Goal: Task Accomplishment & Management: Complete application form

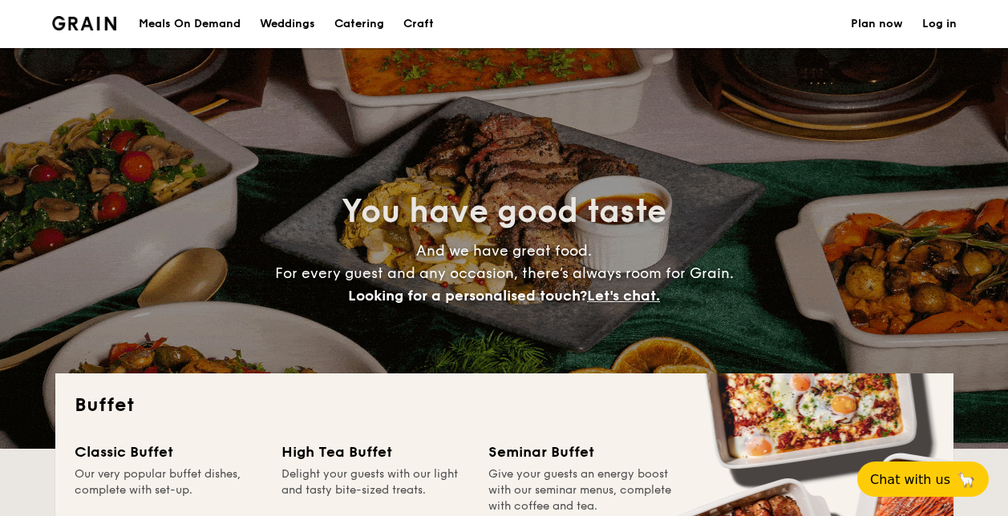
select select
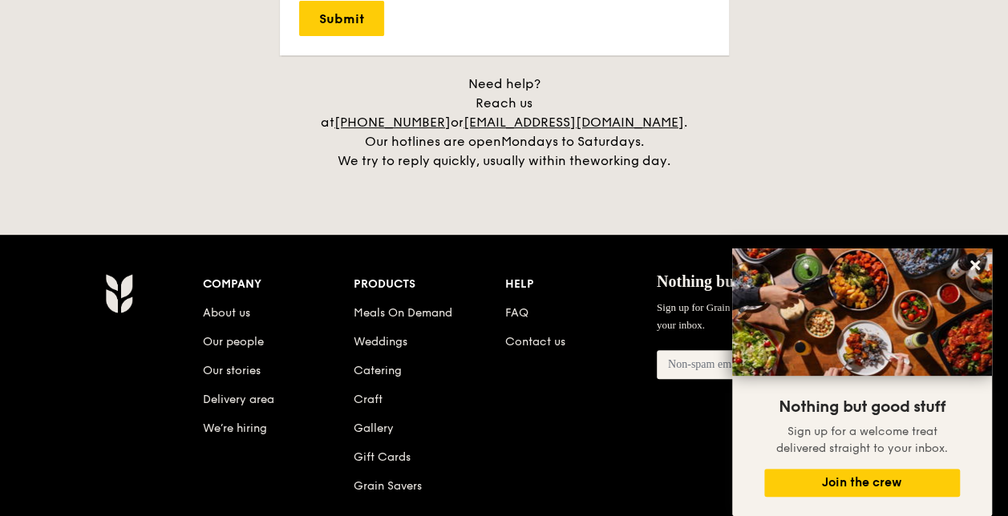
scroll to position [3266, 0]
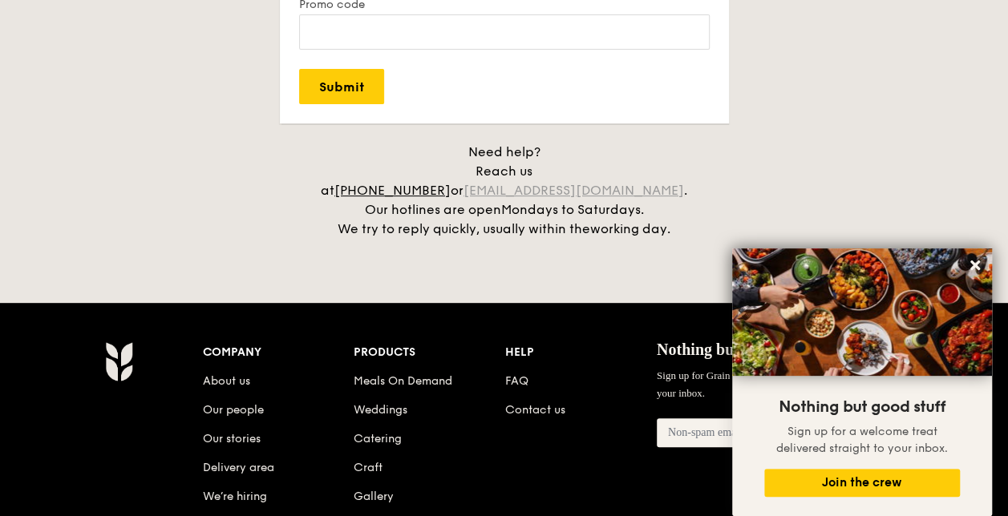
drag, startPoint x: 516, startPoint y: 168, endPoint x: 673, endPoint y: 173, distance: 157.3
click at [673, 173] on div "Need help? Reach us at [PHONE_NUMBER] or [EMAIL_ADDRESS][DOMAIN_NAME] . Our hot…" at bounding box center [504, 191] width 401 height 96
drag, startPoint x: 673, startPoint y: 173, endPoint x: 702, endPoint y: 176, distance: 29.0
click at [707, 176] on h4 "Need help? Reach us at [PHONE_NUMBER] or [EMAIL_ADDRESS][DOMAIN_NAME] . Our hot…" at bounding box center [504, 191] width 898 height 96
drag, startPoint x: 682, startPoint y: 171, endPoint x: 517, endPoint y: 172, distance: 164.4
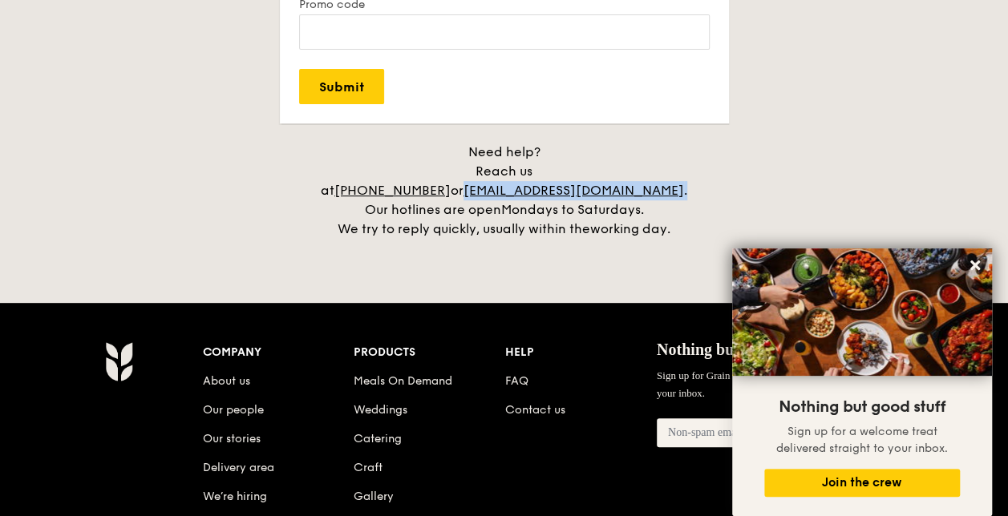
click at [517, 172] on div "Need help? Reach us at [PHONE_NUMBER] or [EMAIL_ADDRESS][DOMAIN_NAME] . Our hot…" at bounding box center [504, 191] width 401 height 96
copy div "[EMAIL_ADDRESS][DOMAIN_NAME] ."
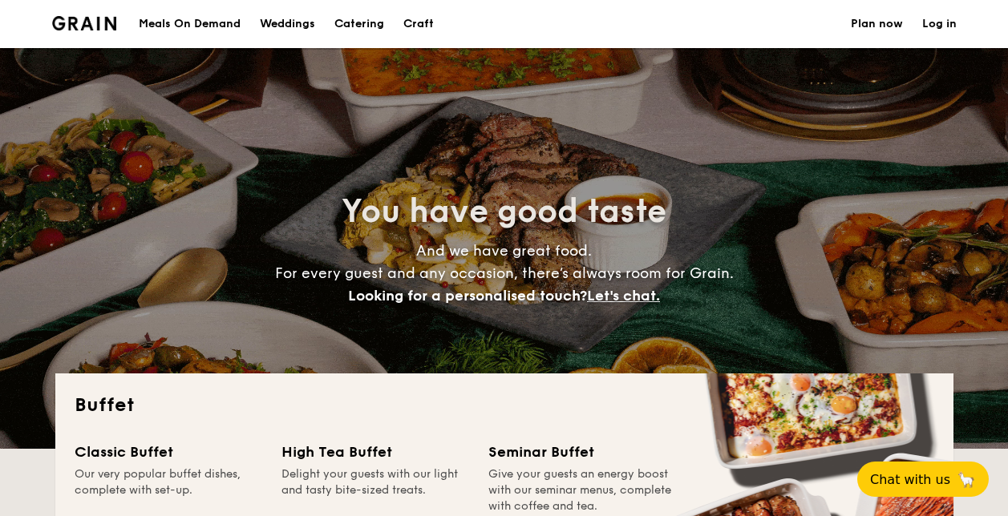
select select
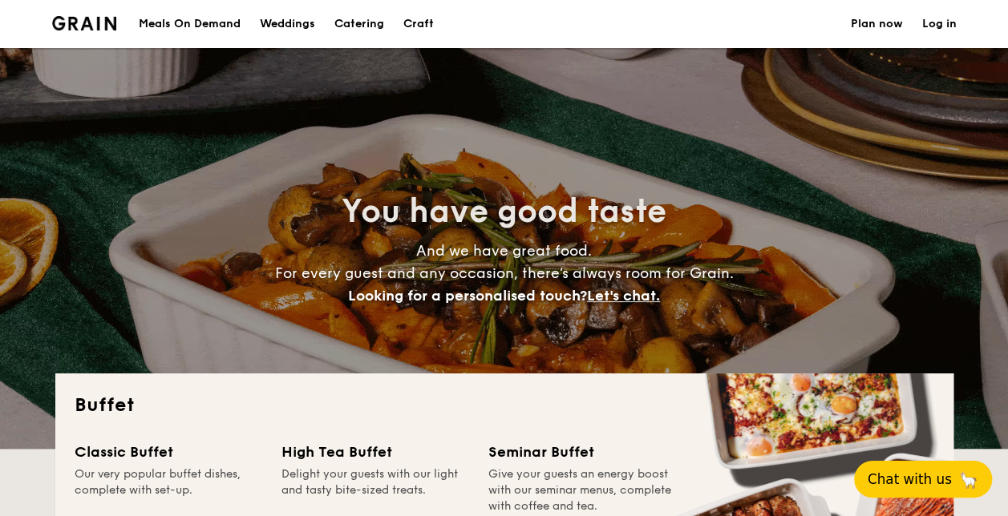
click at [924, 472] on span "Chat with us" at bounding box center [910, 480] width 84 height 16
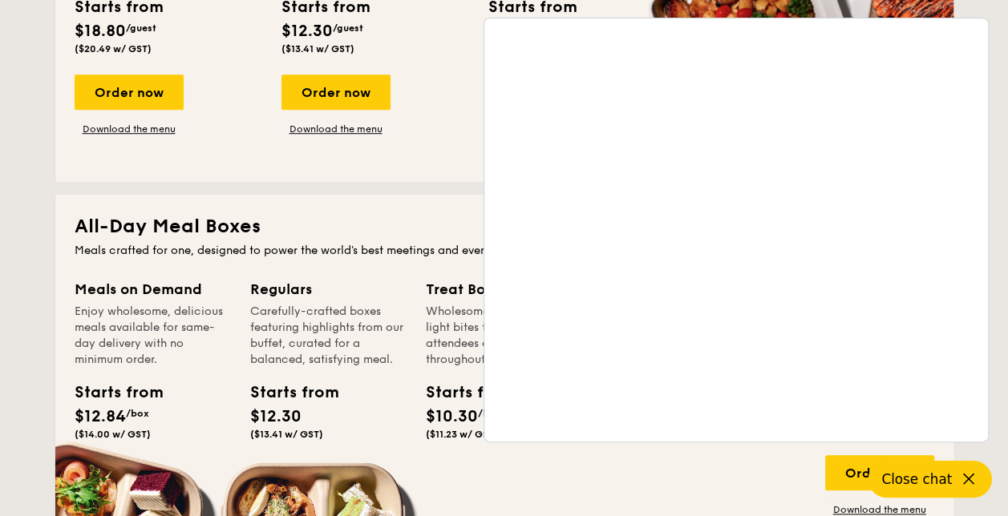
scroll to position [561, 0]
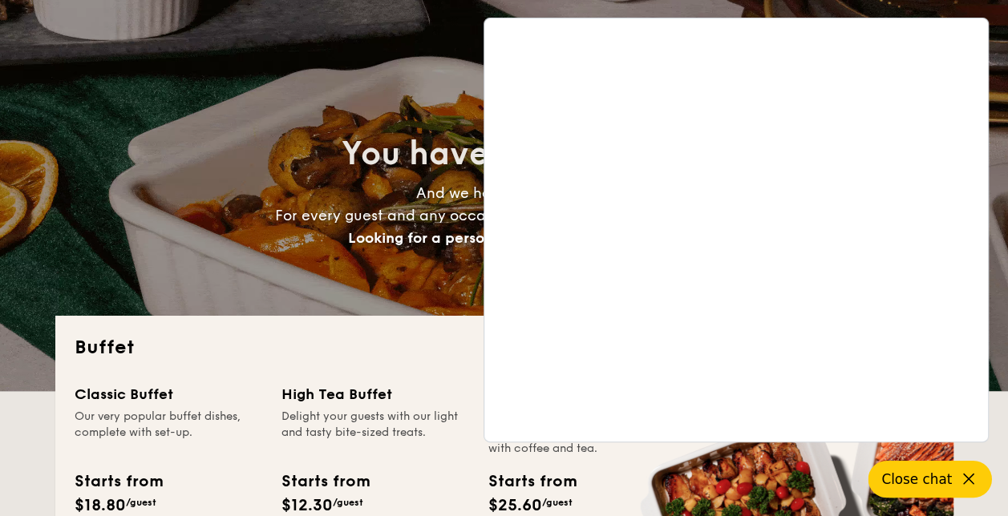
scroll to position [0, 0]
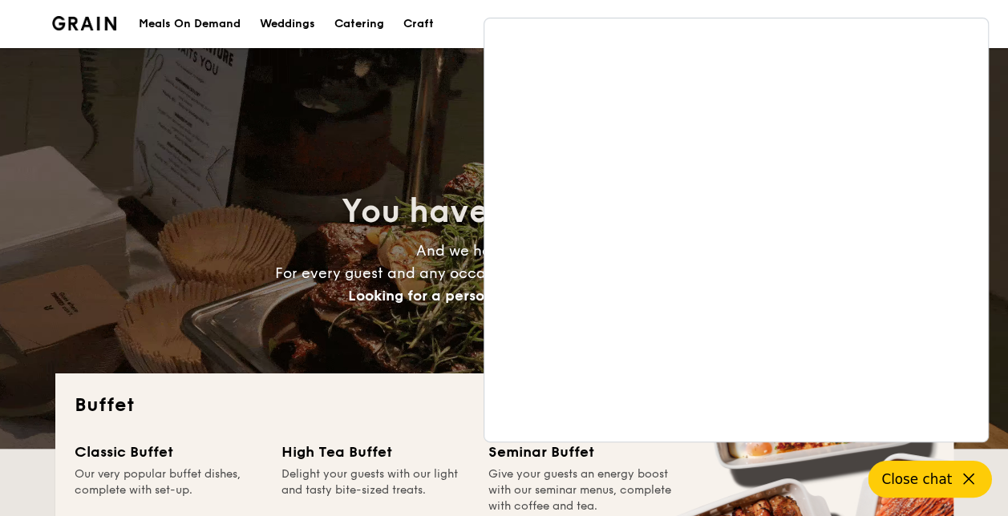
click at [354, 16] on h1 "Catering" at bounding box center [359, 24] width 50 height 48
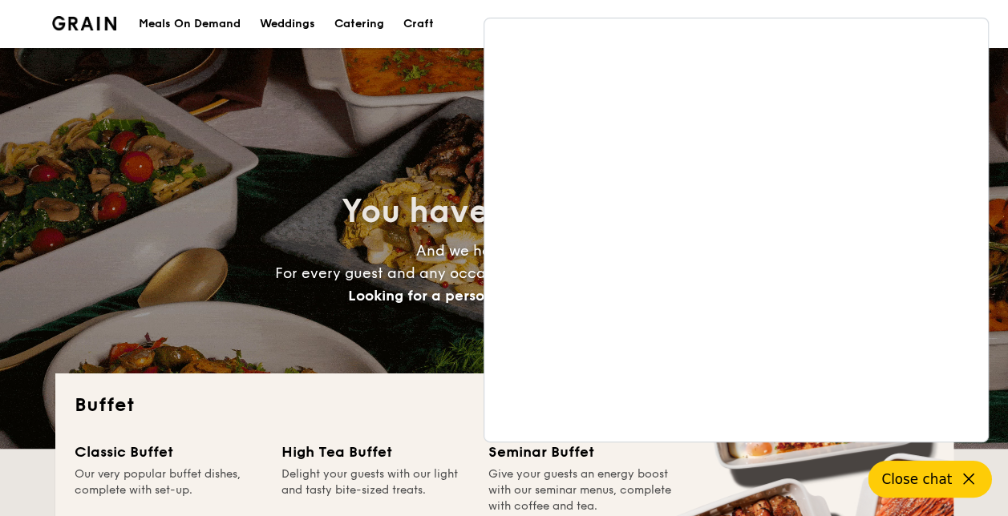
click at [959, 476] on icon at bounding box center [968, 479] width 19 height 19
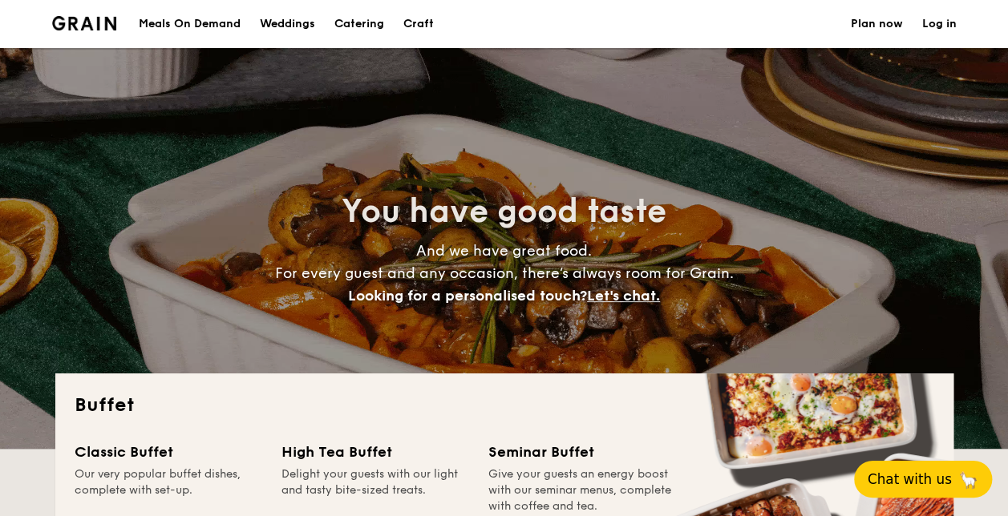
click at [340, 14] on h1 "Catering" at bounding box center [359, 24] width 50 height 48
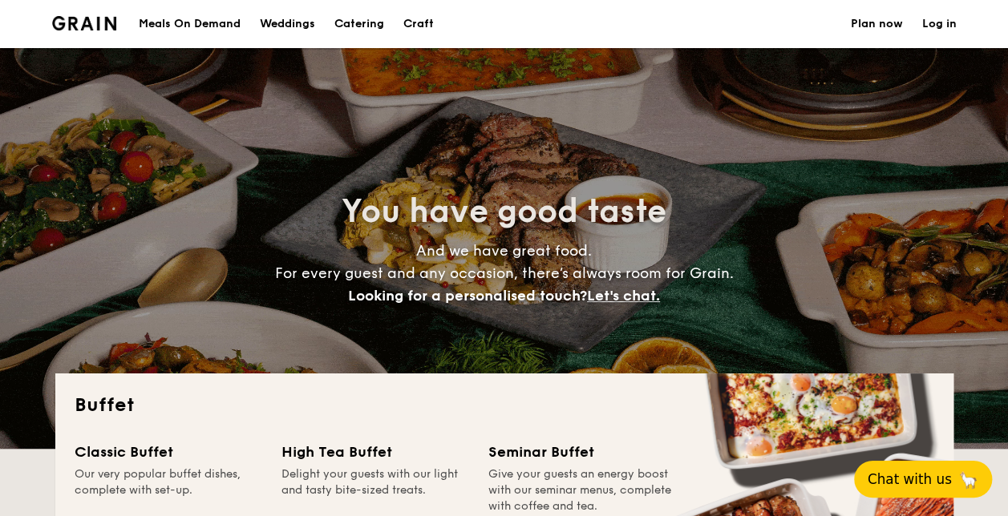
click at [358, 20] on h1 "Catering" at bounding box center [359, 24] width 50 height 48
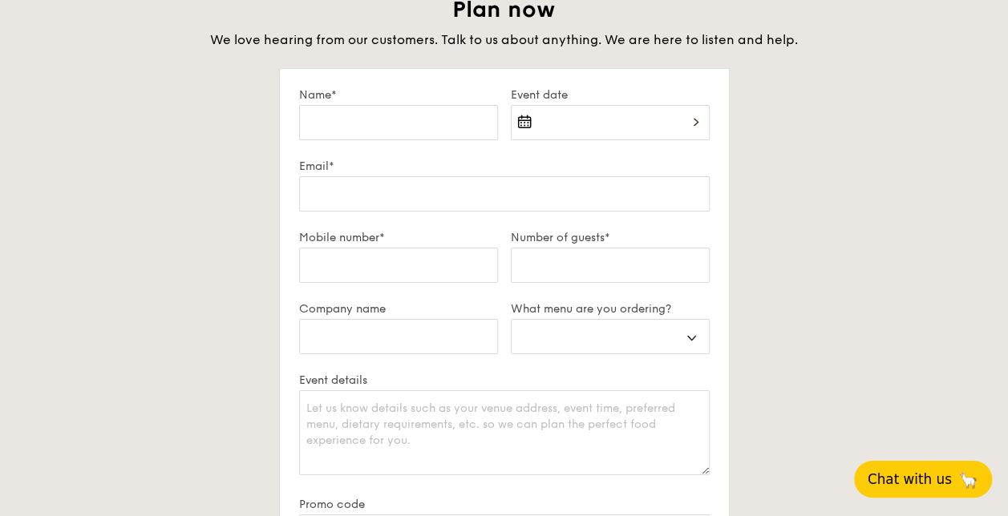
scroll to position [2774, 0]
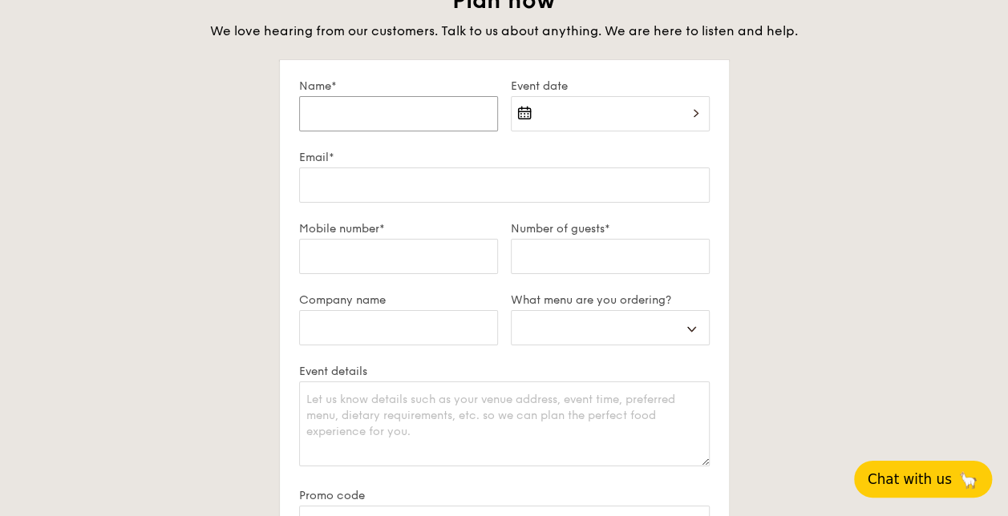
click at [367, 117] on input "Name*" at bounding box center [398, 113] width 199 height 35
type input "J"
select select
type input "Jo"
select select
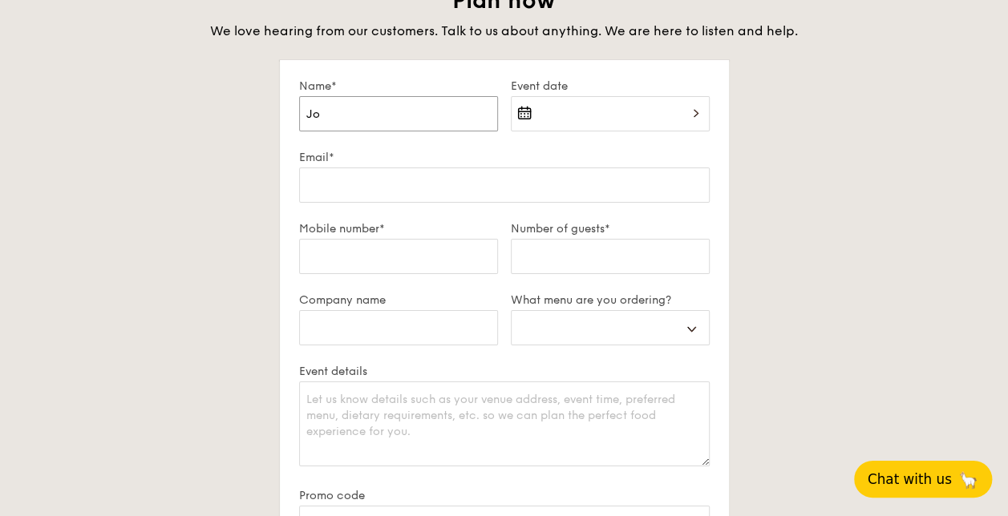
type input "[PERSON_NAME]"
select select
type input "[PERSON_NAME]"
select select
type input "[PERSON_NAME]"
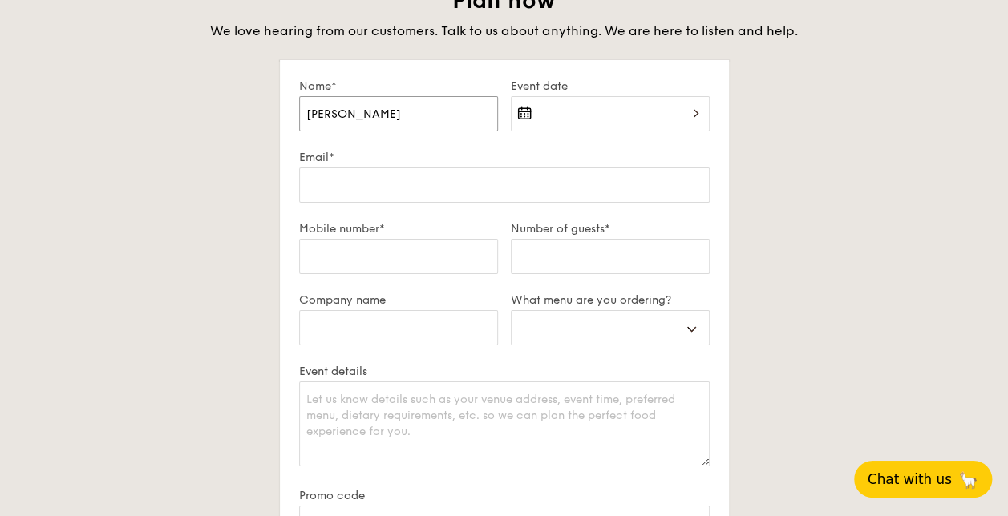
select select
type input "[PERSON_NAME]"
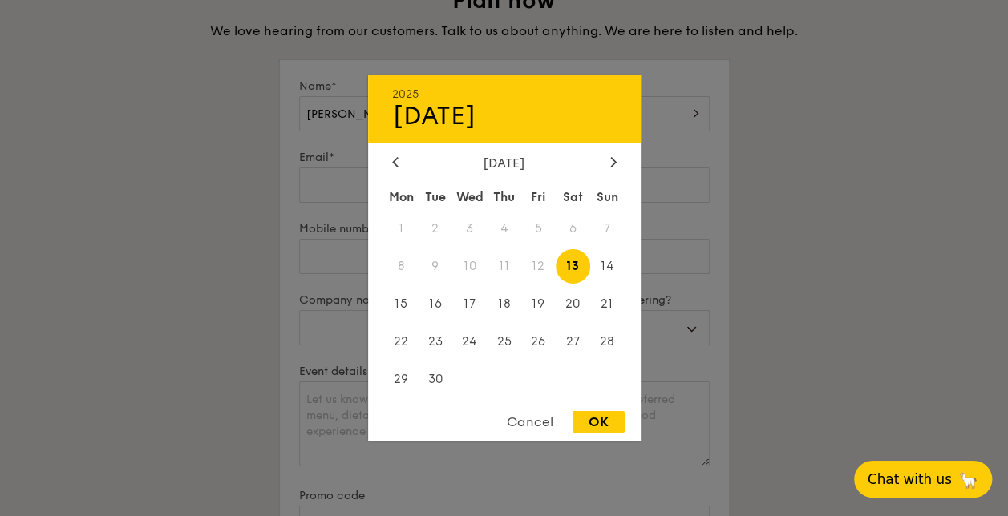
click at [603, 156] on div "[DATE]" at bounding box center [504, 163] width 225 height 15
click at [603, 162] on div "[DATE]" at bounding box center [504, 163] width 225 height 15
click at [610, 157] on icon at bounding box center [613, 161] width 6 height 10
click at [506, 377] on span "30" at bounding box center [504, 379] width 34 height 34
click at [603, 427] on div "OK" at bounding box center [599, 422] width 52 height 22
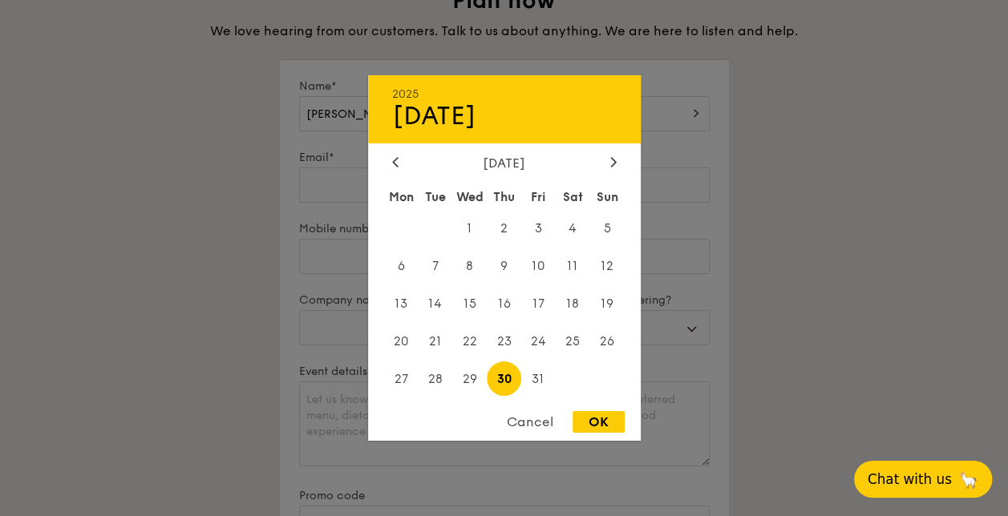
type input "[DATE]"
select select
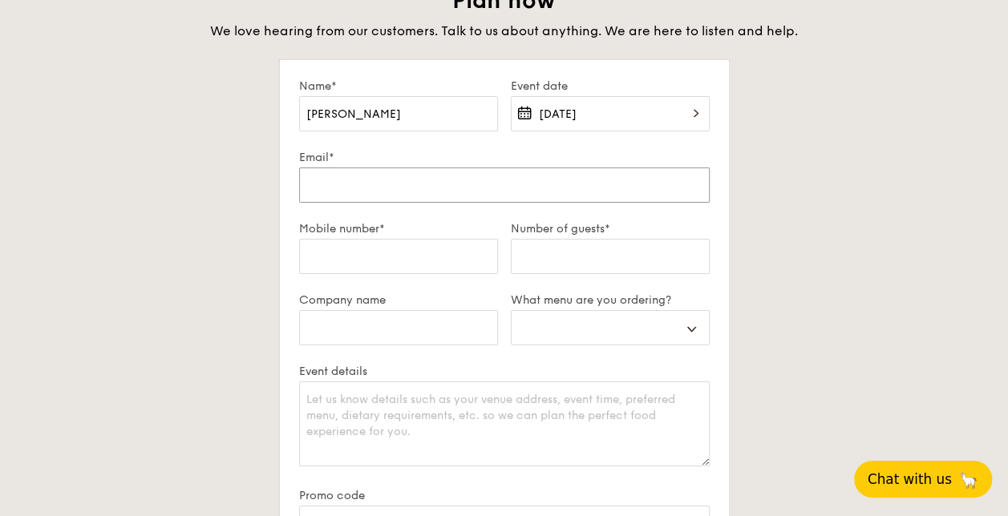
click at [348, 168] on input "Email*" at bounding box center [504, 185] width 411 height 35
type input "j"
select select
type input "ja"
select select
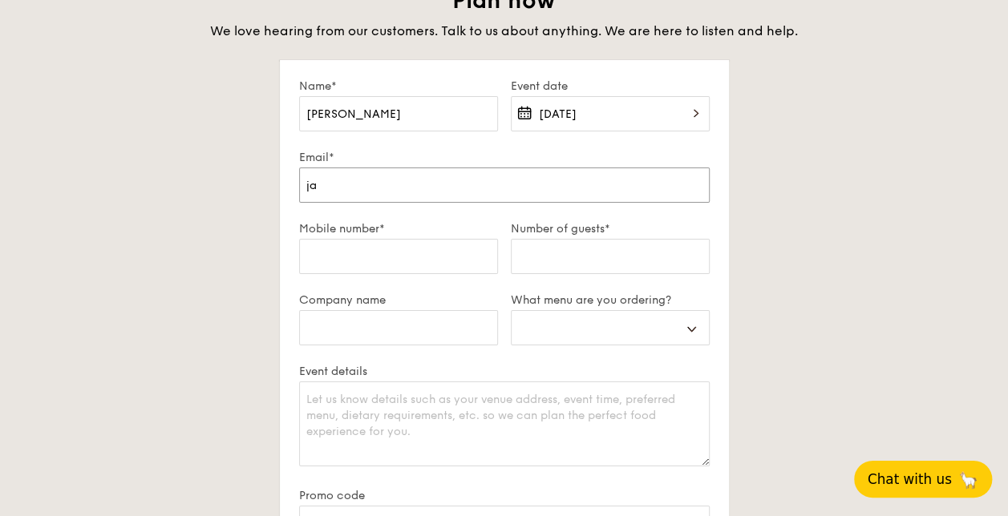
type input "j"
select select
type input "jo"
select select
type input "joa"
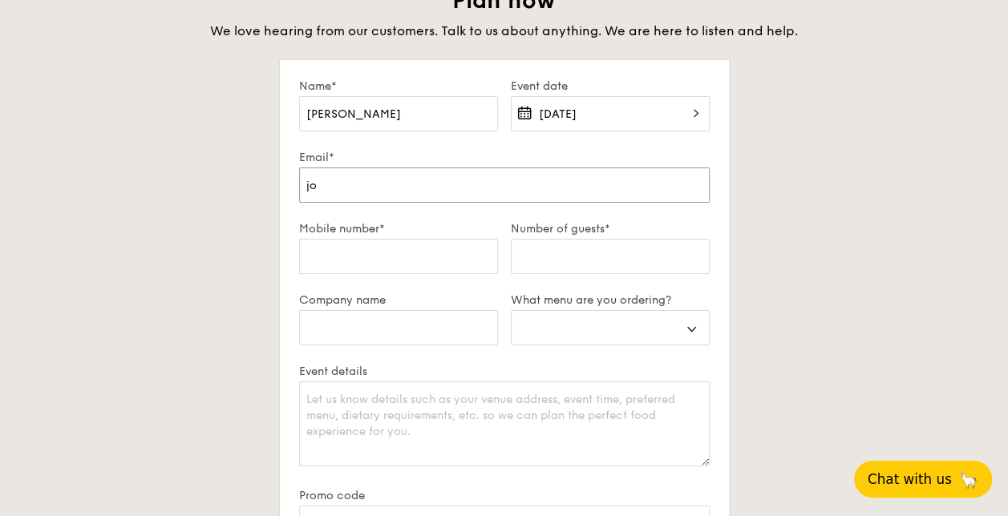
select select
type input "joan"
select select
type input "joann"
select select
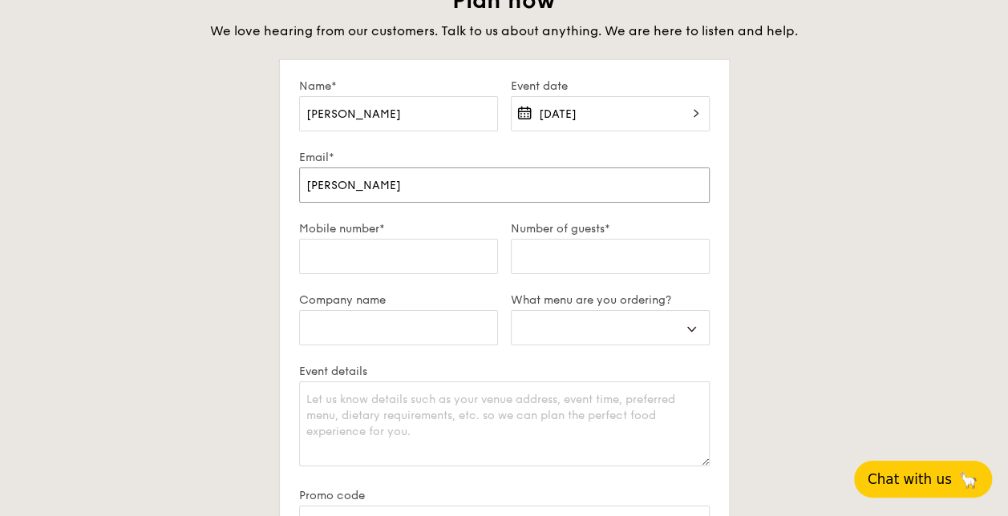
type input "joann_"
select select
type input "joann_h"
select select
type input "joann_he"
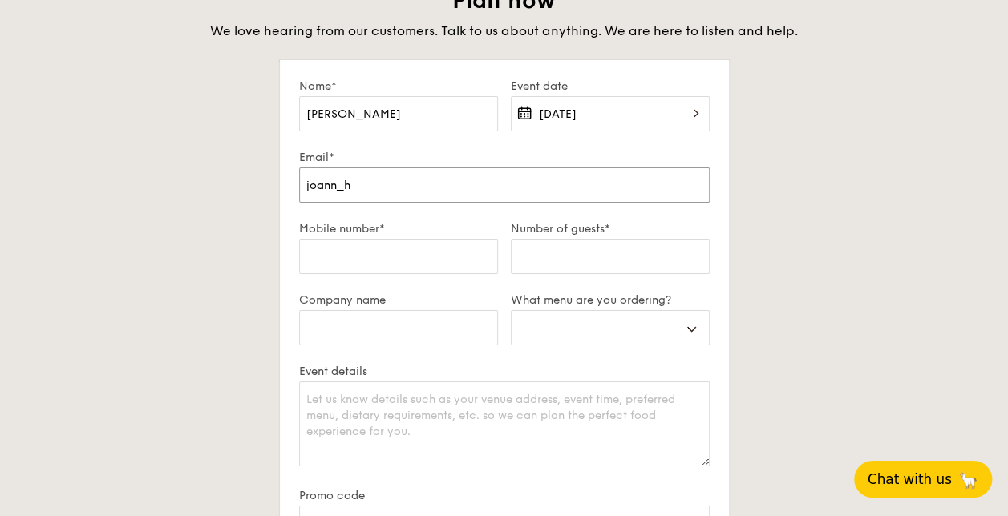
select select
type input "joann_hen"
select select
type input "joann_heng"
select select
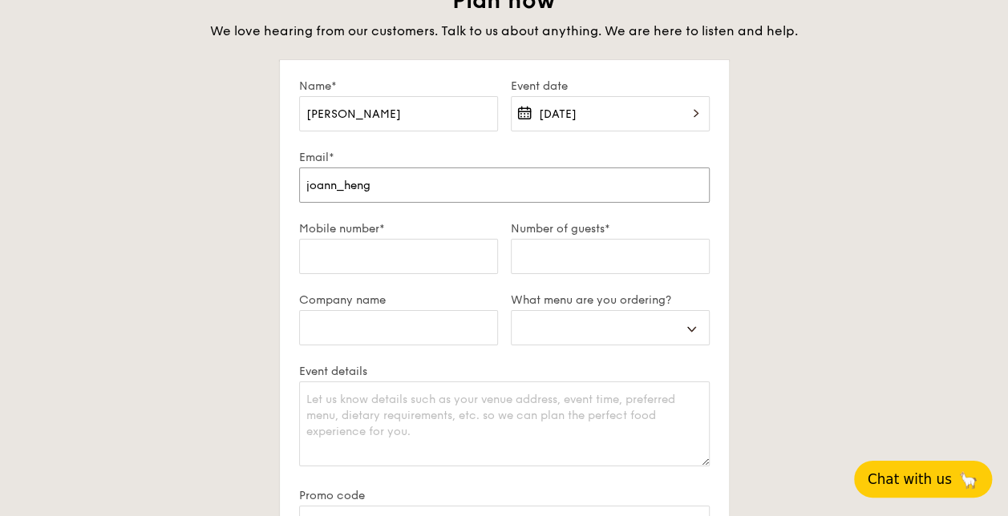
type input "joann_heng@"
select select
type input "joann_heng@n"
select select
type input "joann_heng@nt"
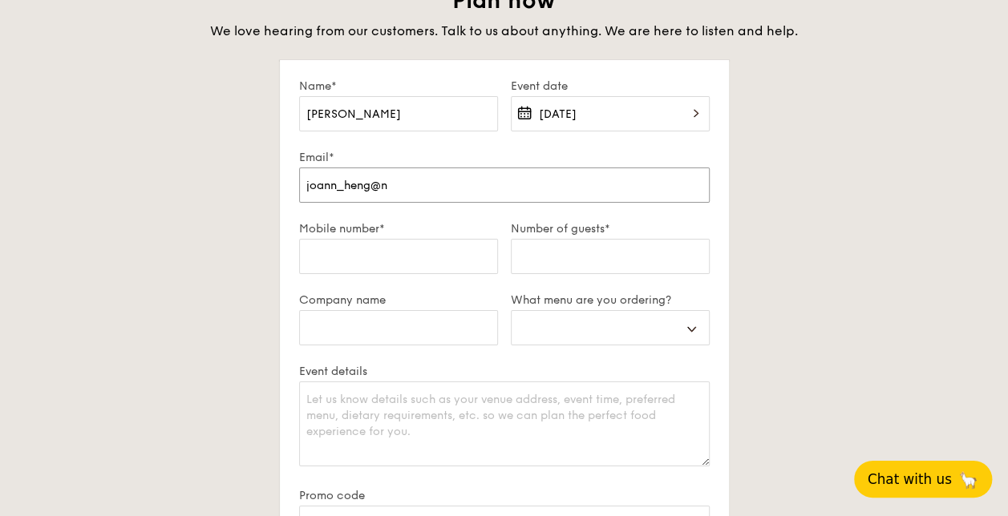
select select
type input "joann_heng@ntu"
select select
type input "joann_heng@ntuc"
select select
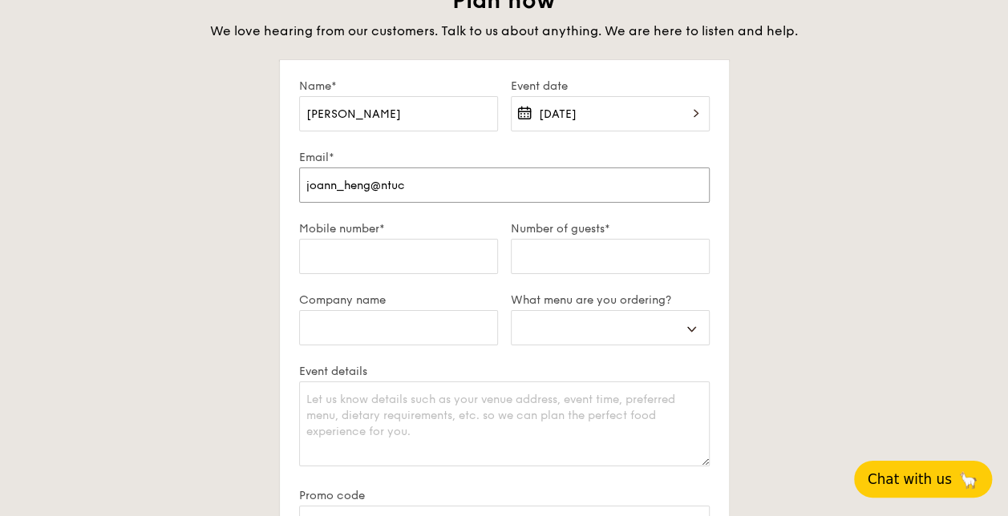
type input "joann_heng@ntuc."
select select
type input "joann_heng@ntuc.c"
select select
type input "joann_heng@ntuc.co"
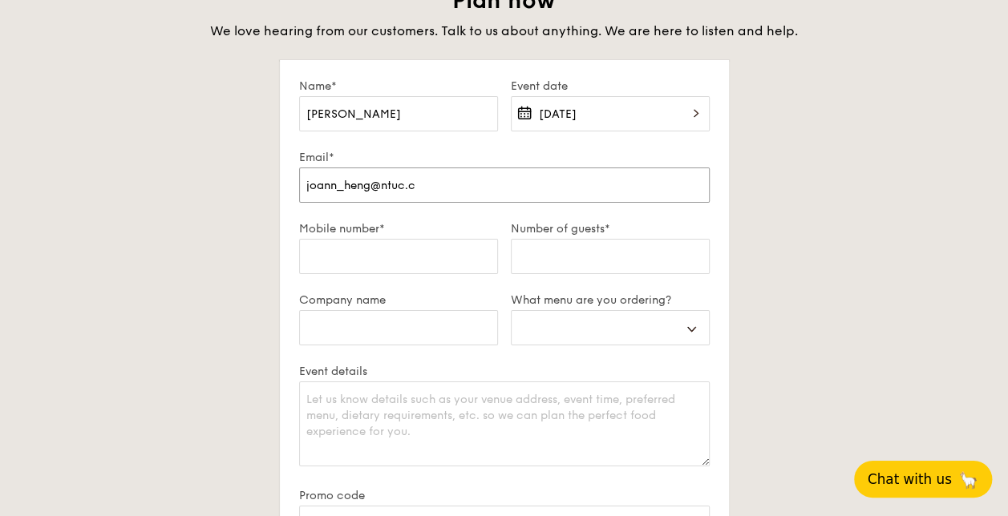
select select
type input "joann_heng@ntuc.com"
select select
type input "joann_heng@ntuc.com."
select select
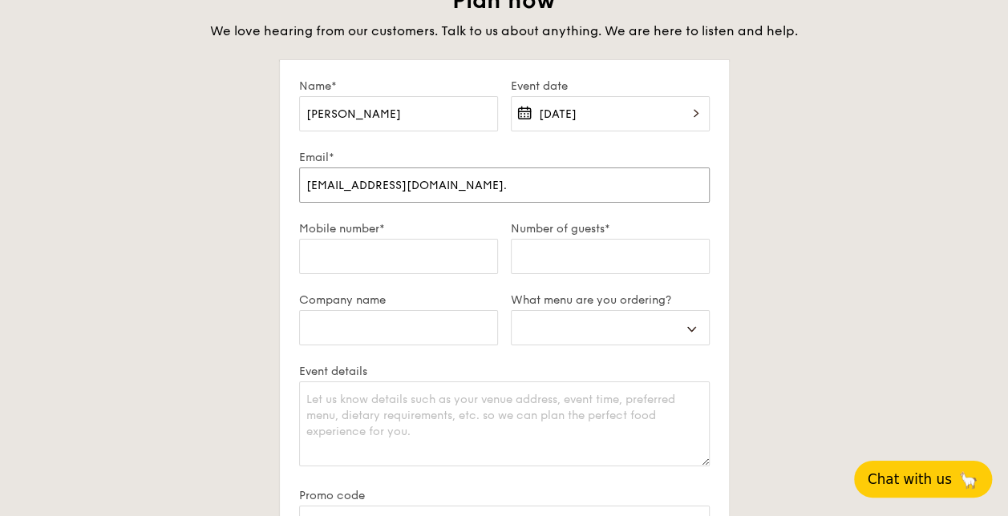
type input "joann_heng@ntuc.com.s"
select select
type input "joann_heng@ntuc.com.sg"
select select
type input "joann_heng@ntuc.com.s"
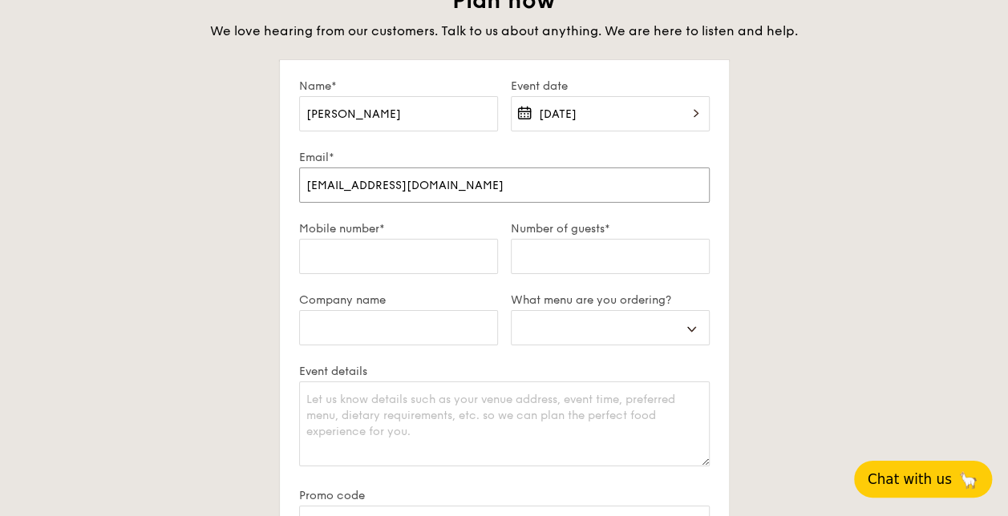
select select
type input "joann_heng@ntuc.com."
select select
type input "joann_heng@ntuc.com"
select select
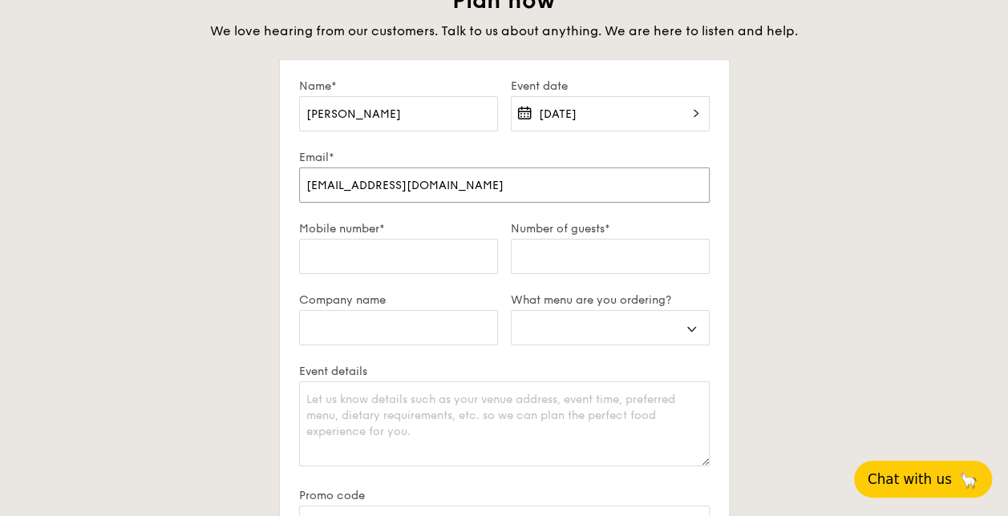
type input "joann_heng@ntuc.co"
select select
type input "joann_heng@ntuc.c"
select select
type input "joann_heng@ntuc."
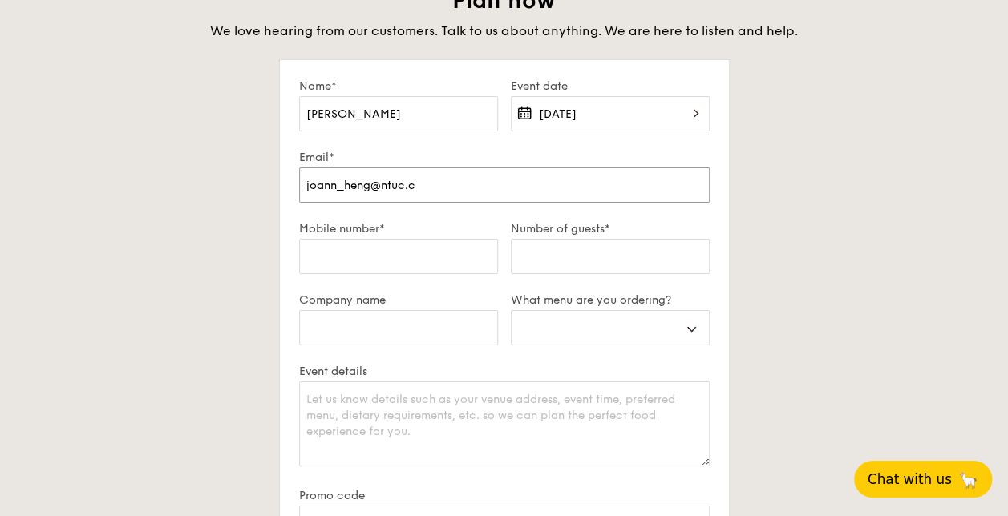
select select
type input "joann_heng@ntuc.o"
select select
type input "joann_heng@ntuc.or"
select select
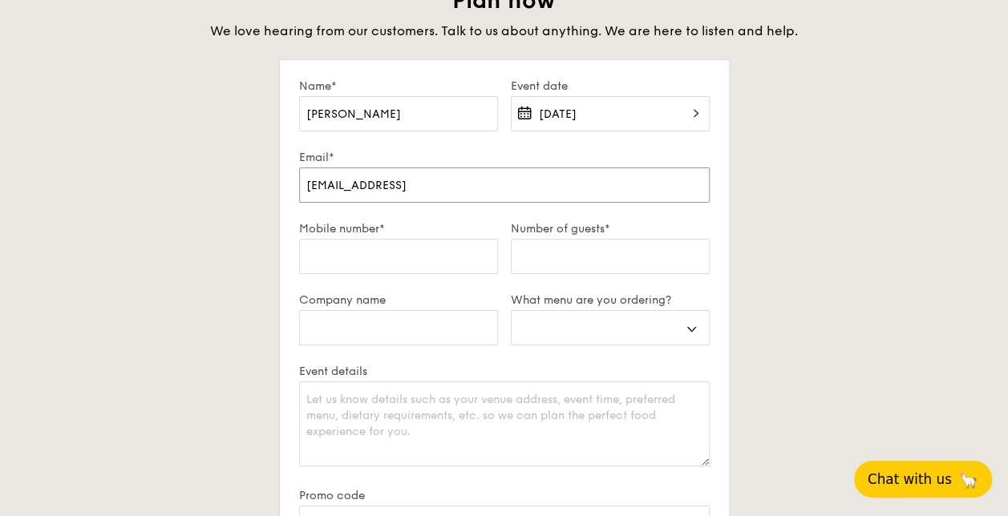
type input "joann_heng@ntuc.org"
select select
type input "joann_heng@ntuc.org."
select select
type input "joann_heng@ntuc.org.s"
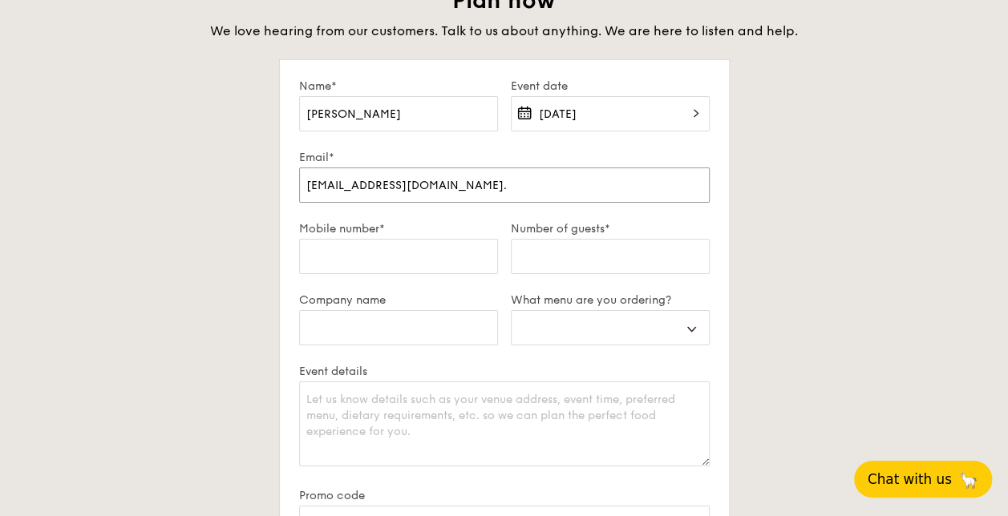
select select
type input "joann_heng@ntuc.org.sg"
select select
type input "joann_heng@ntuc.org.sg"
click at [515, 262] on input "Number of guests*" at bounding box center [610, 256] width 199 height 35
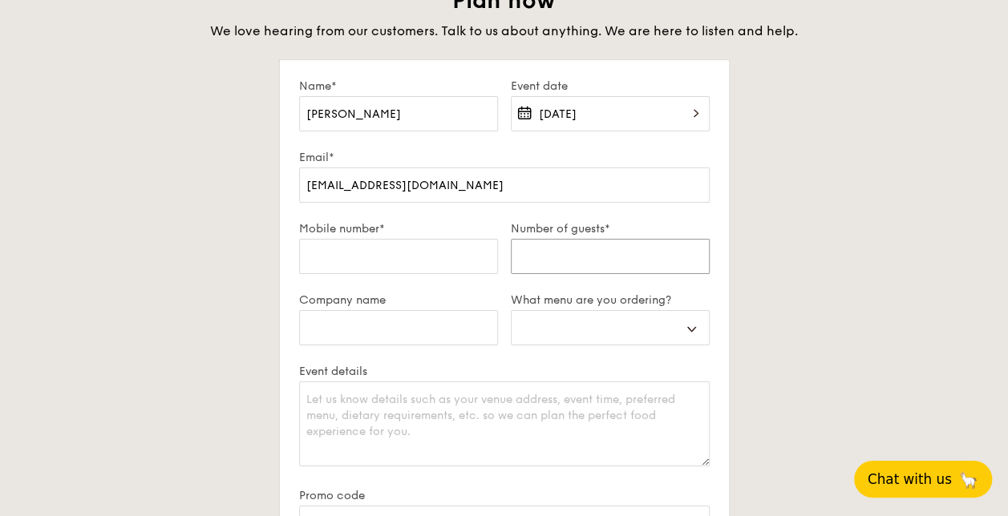
type input "5"
select select
type input "50"
select select
type input "50"
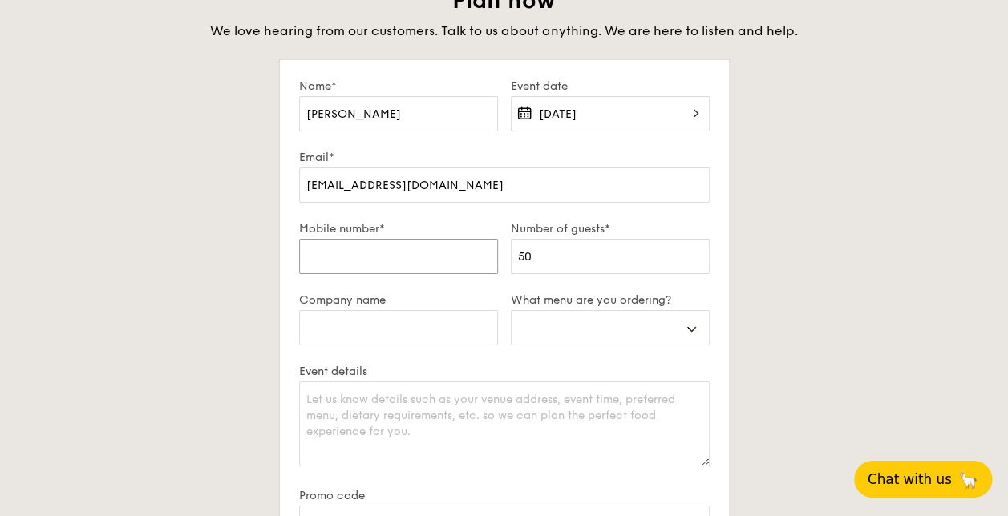
click at [427, 260] on input "Mobile number*" at bounding box center [398, 256] width 199 height 35
type input "3"
select select
type input "36"
select select
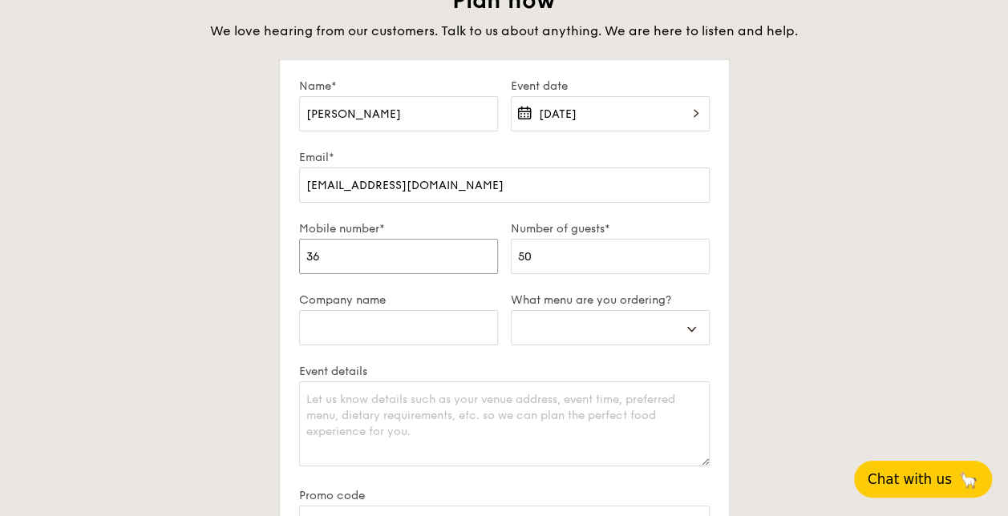
type input "3"
select select
type input "9"
select select
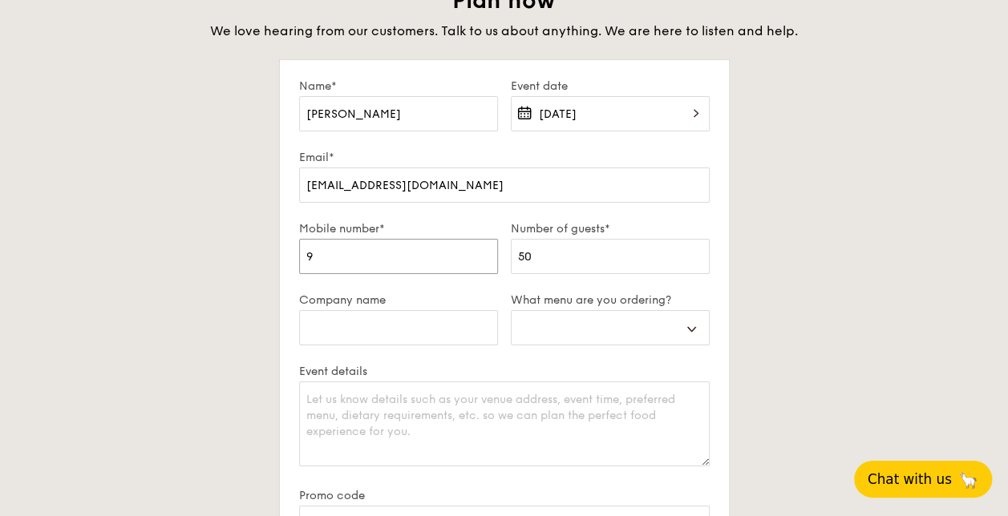
type input "96"
select select
type input "963"
select select
type input "963."
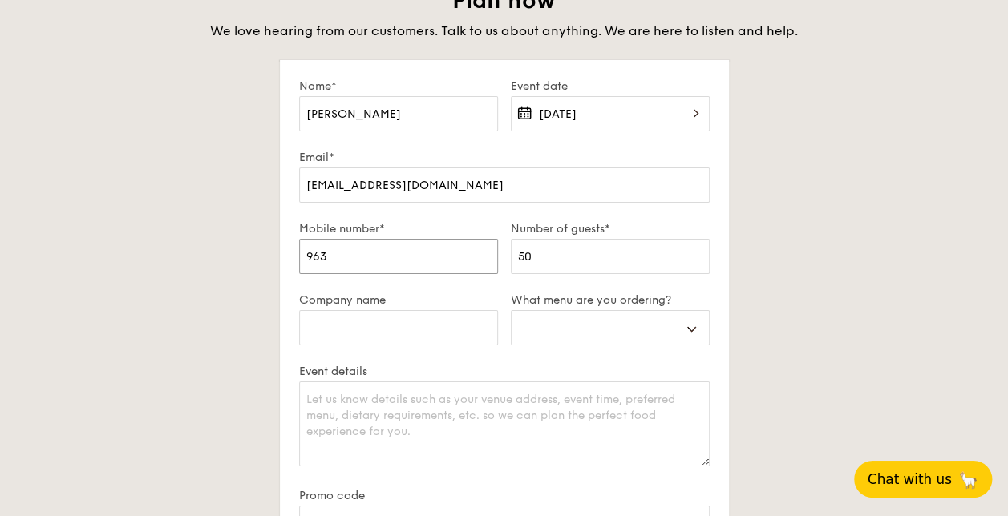
select select
type input "963.0"
select select
type input "963."
select select
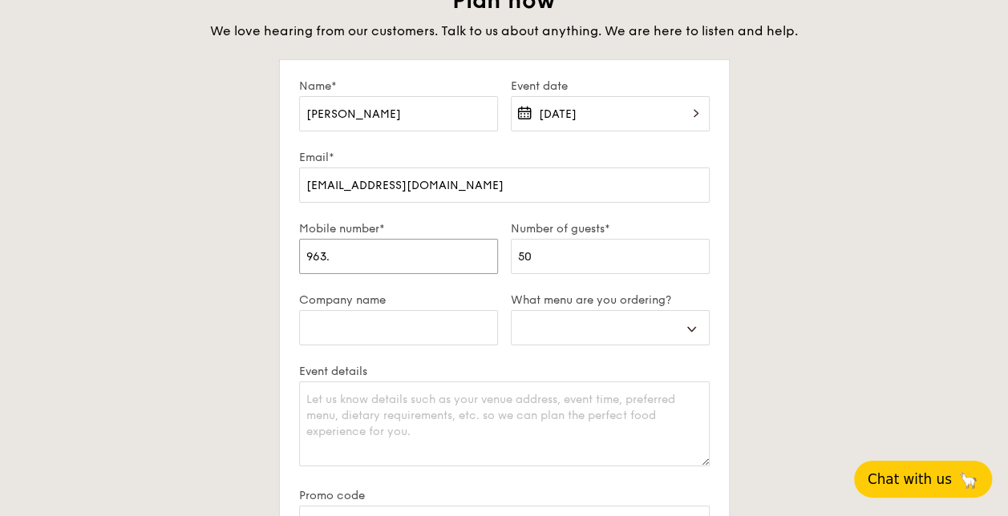
type input "963"
select select
type input "9630"
select select
type input "96305"
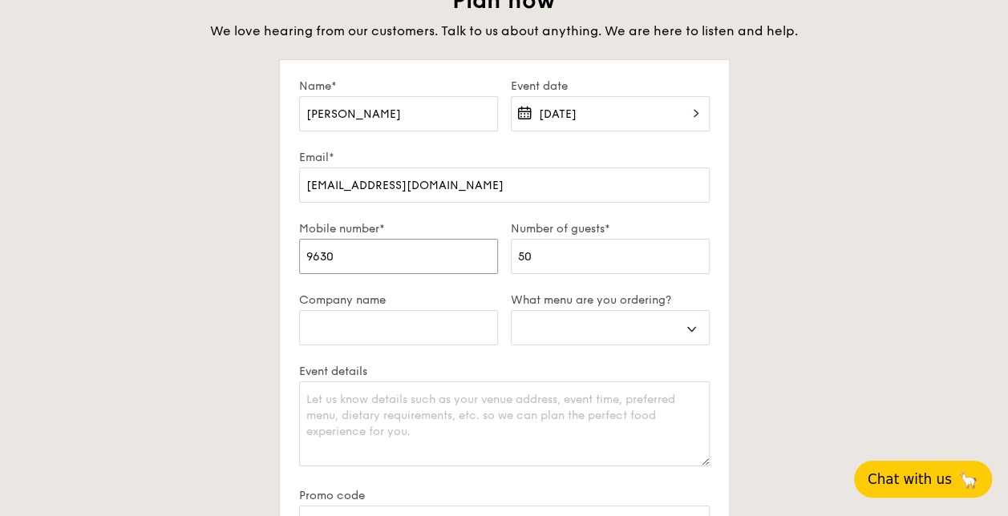
select select
type input "963059"
select select
type input "9630592"
select select
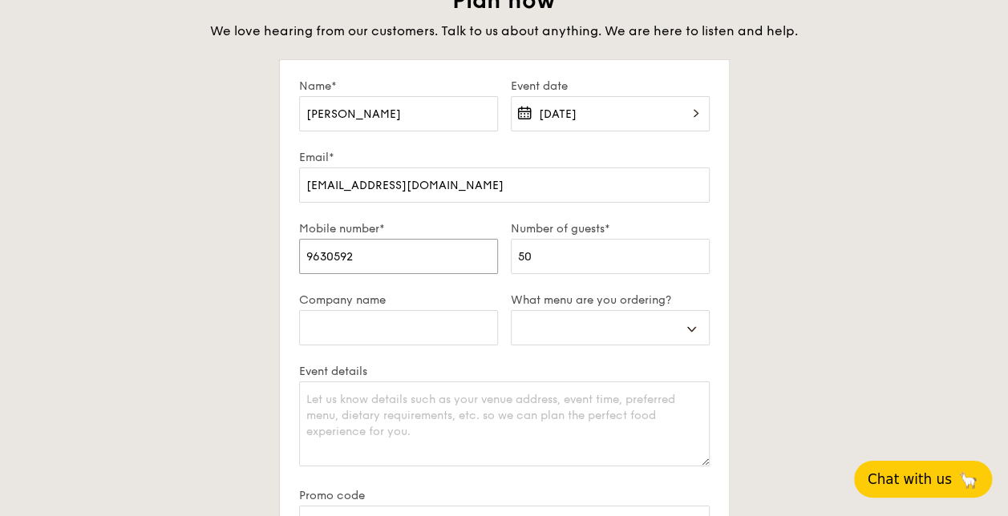
type input "96305923"
select select
type input "96305923"
click at [451, 324] on input "Company name" at bounding box center [398, 327] width 199 height 35
type input "N"
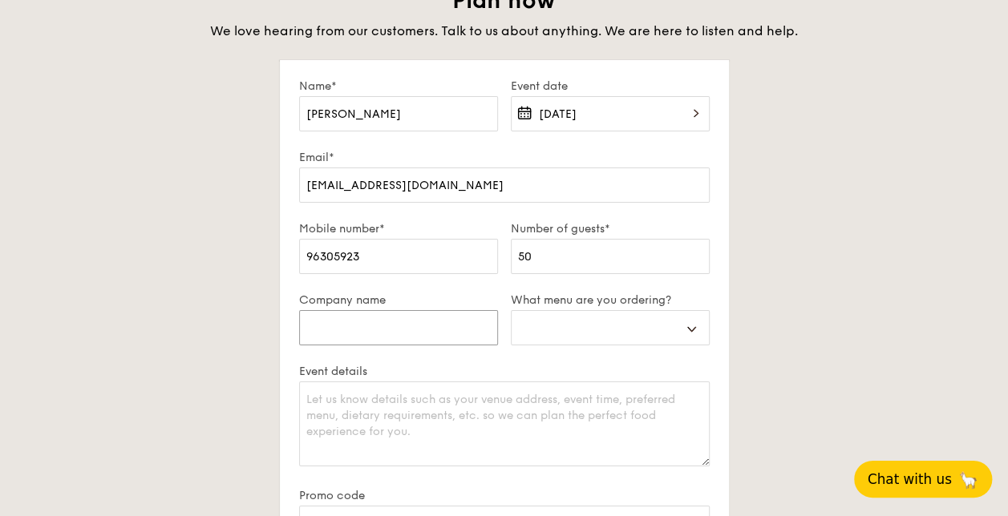
select select
type input "NT"
select select
type input "NTU"
select select
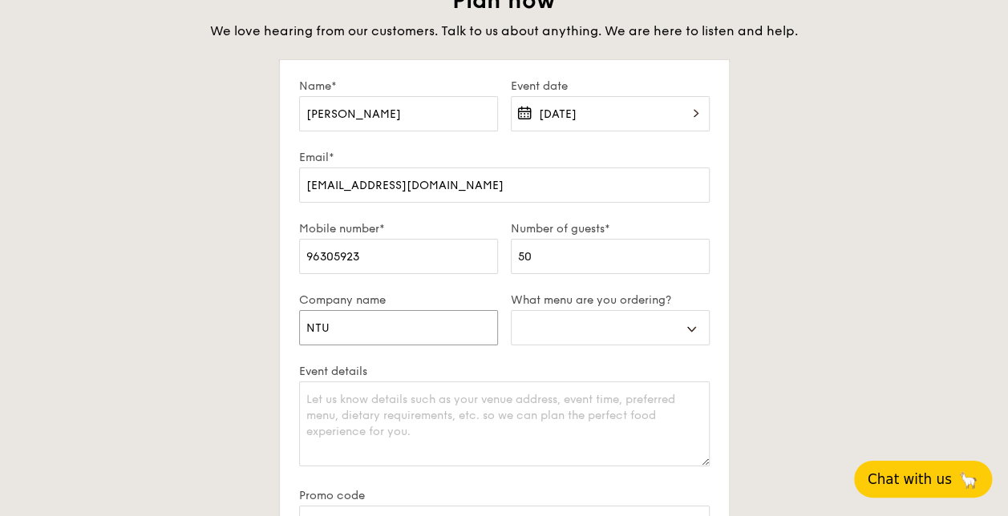
type input "NTUC"
select select
type input "NTUC"
click at [684, 316] on select "Buffet Mini Buffet High Tea Canapés Meal Boxes Wedding" at bounding box center [610, 327] width 199 height 35
select select "buffet"
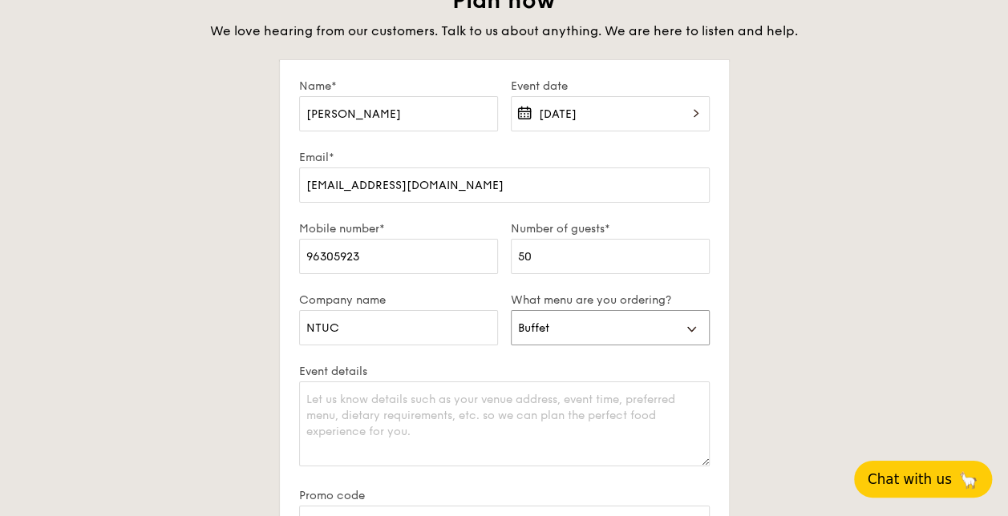
click at [511, 310] on select "Buffet Mini Buffet High Tea Canapés Meal Boxes Wedding" at bounding box center [610, 327] width 199 height 35
click at [457, 427] on textarea "Event details" at bounding box center [504, 424] width 411 height 85
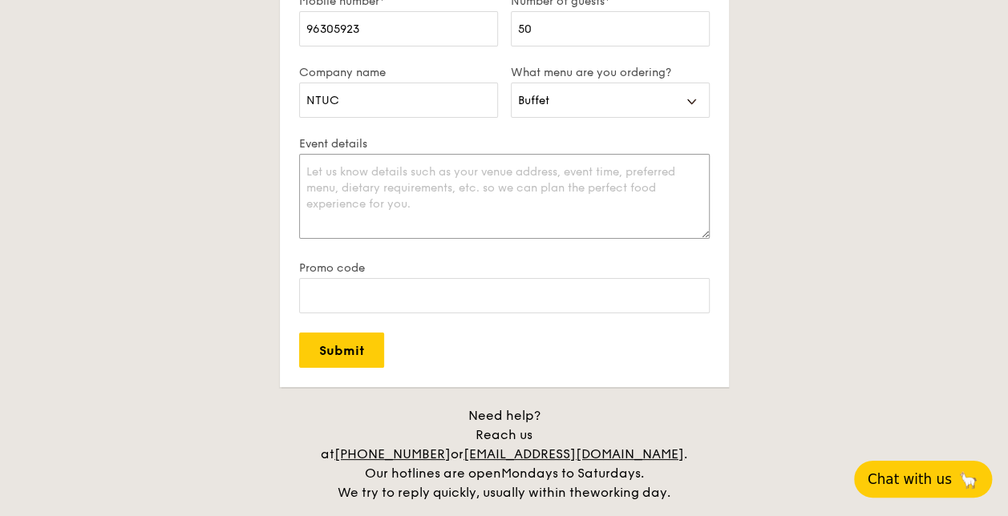
scroll to position [3015, 0]
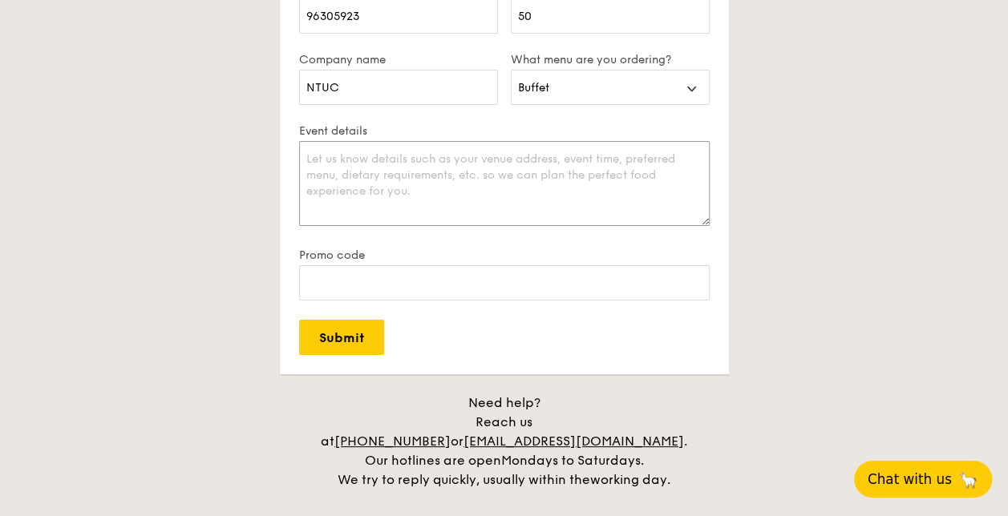
click at [486, 189] on textarea "Event details" at bounding box center [504, 183] width 411 height 85
paste textarea "Date: 30 Oct 2025 Setup time: 5.30pm Venue: NTUC Centre, Room 701 (Level 7), On…"
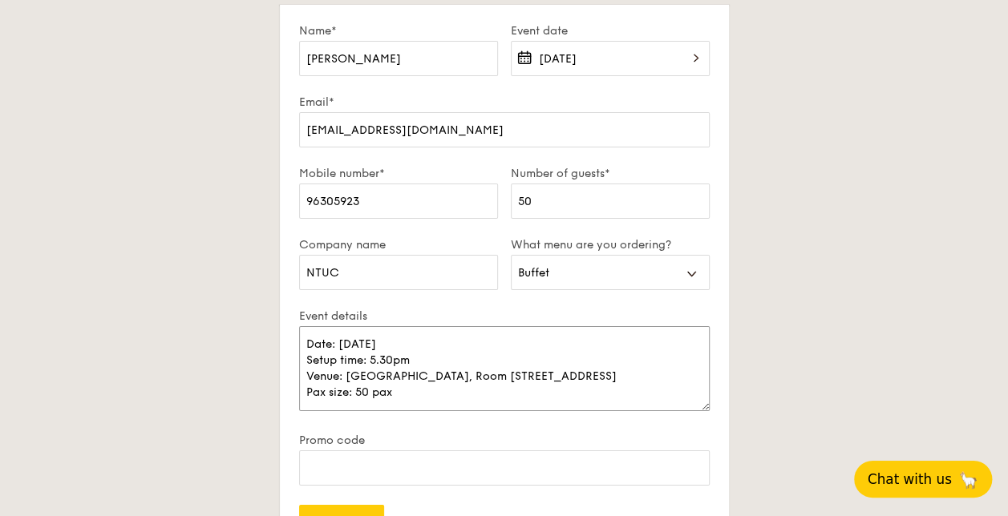
scroll to position [2854, 0]
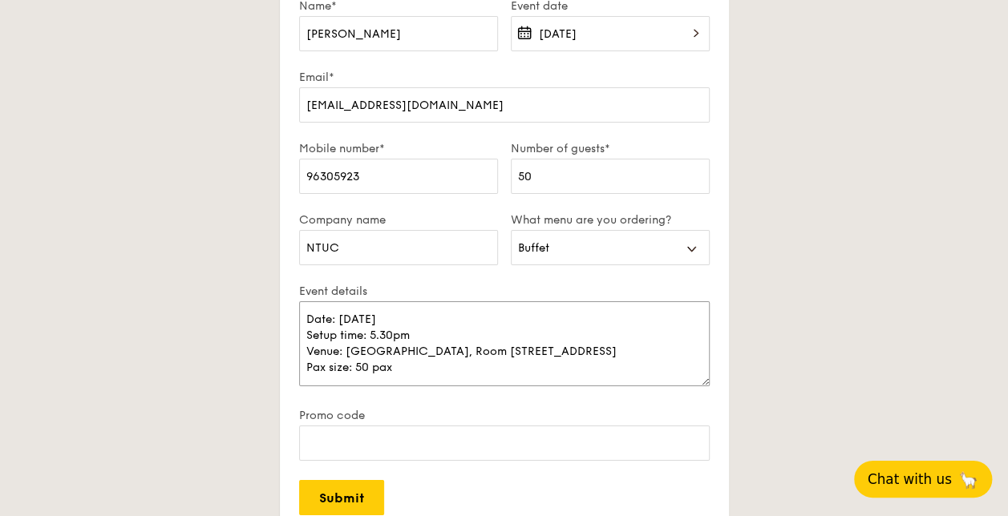
click at [493, 321] on textarea "Date: 30 Oct 2025 Setup time: 5.30pm Venue: NTUC Centre, Room 701 (Level 7), On…" at bounding box center [504, 344] width 411 height 85
click at [443, 337] on textarea "Date: 30 Oct 2025 Setup time: 5.30pm Venue: NTUC Centre, Room 701 (Level 7), On…" at bounding box center [504, 344] width 411 height 85
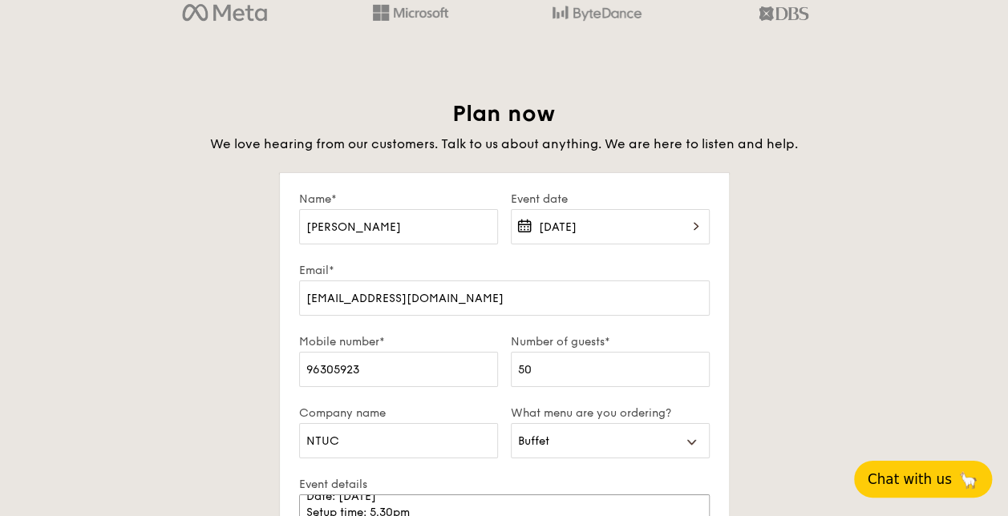
scroll to position [2694, 0]
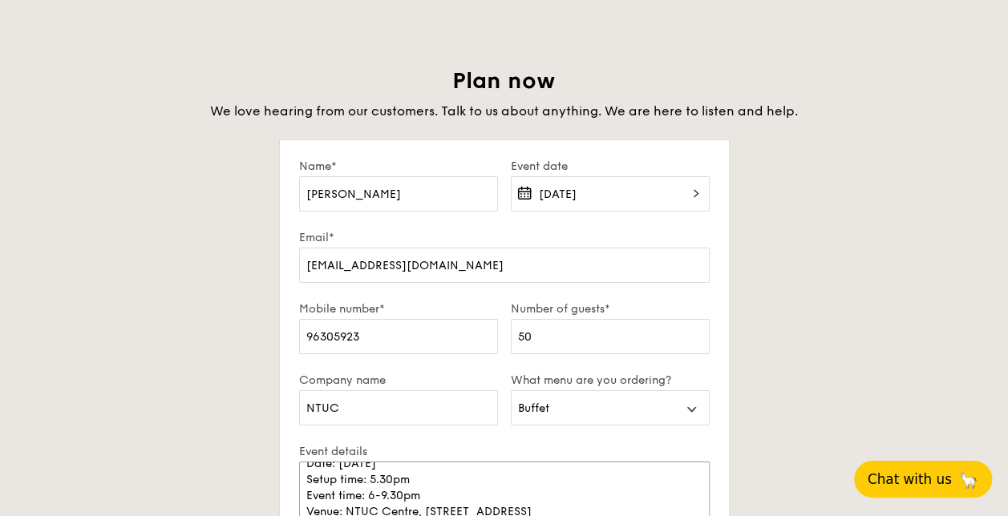
type textarea "Date: 30 Oct 2025 Setup time: 5.30pm Event time: 6-9.30pm Venue: NTUC Centre, R…"
click at [411, 194] on input "Joann" at bounding box center [398, 193] width 199 height 35
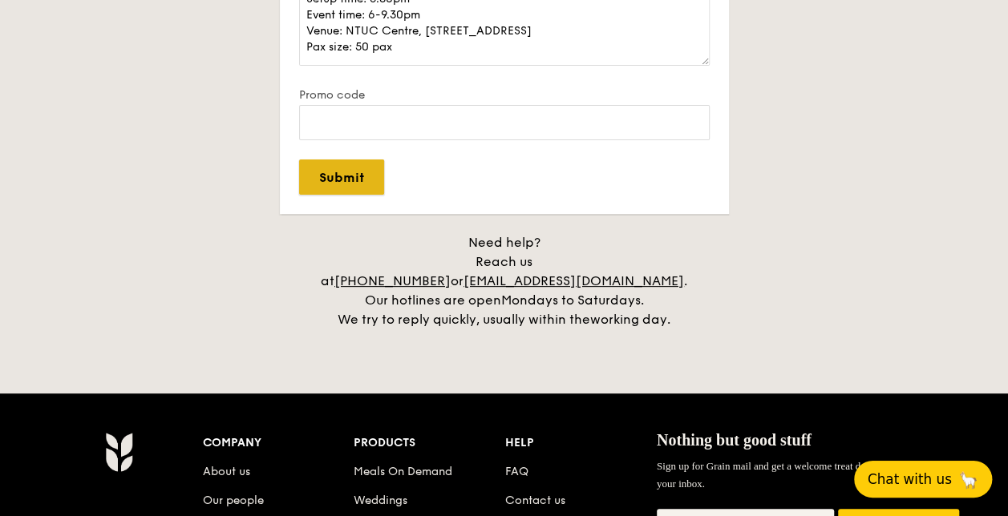
click at [317, 183] on input "Submit" at bounding box center [341, 177] width 85 height 35
select select
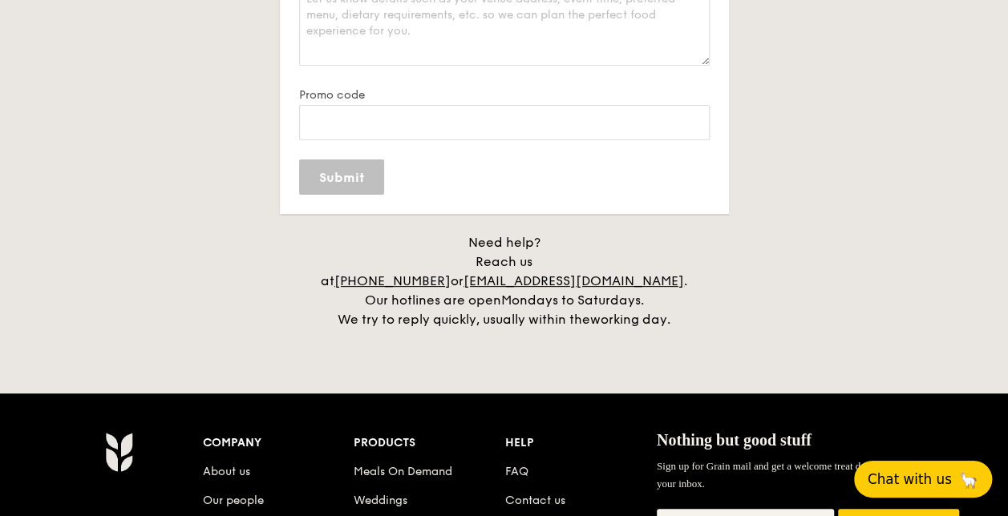
scroll to position [3207, 0]
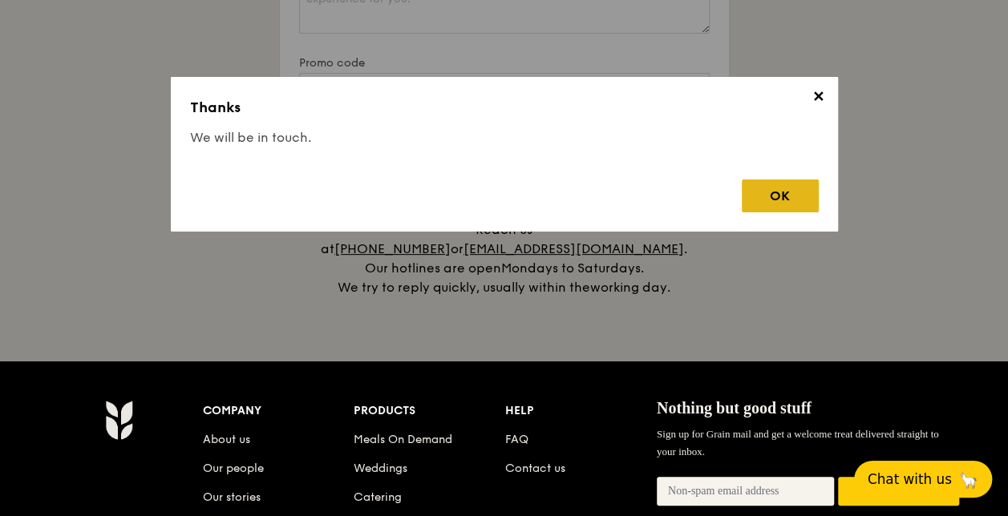
click at [773, 204] on div "OK" at bounding box center [780, 196] width 77 height 33
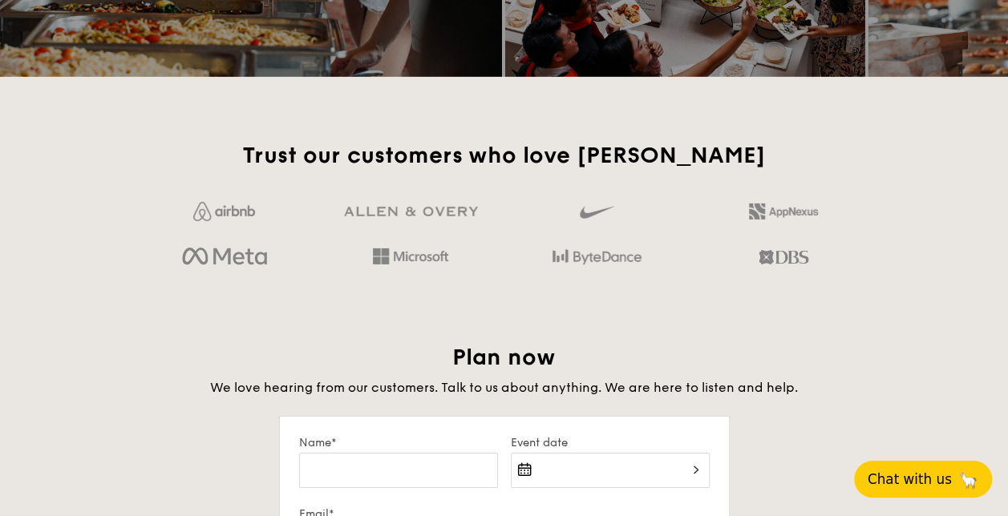
scroll to position [2405, 0]
